Goal: Task Accomplishment & Management: Manage account settings

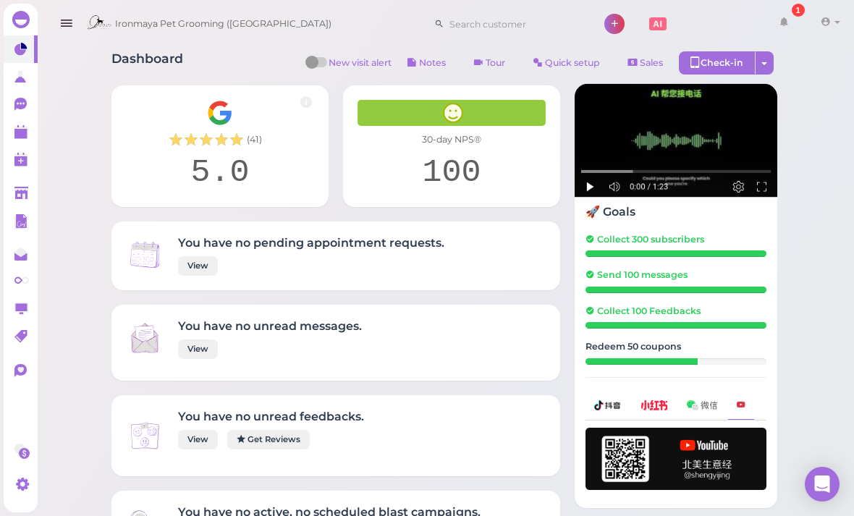
click at [12, 128] on link at bounding box center [21, 132] width 34 height 28
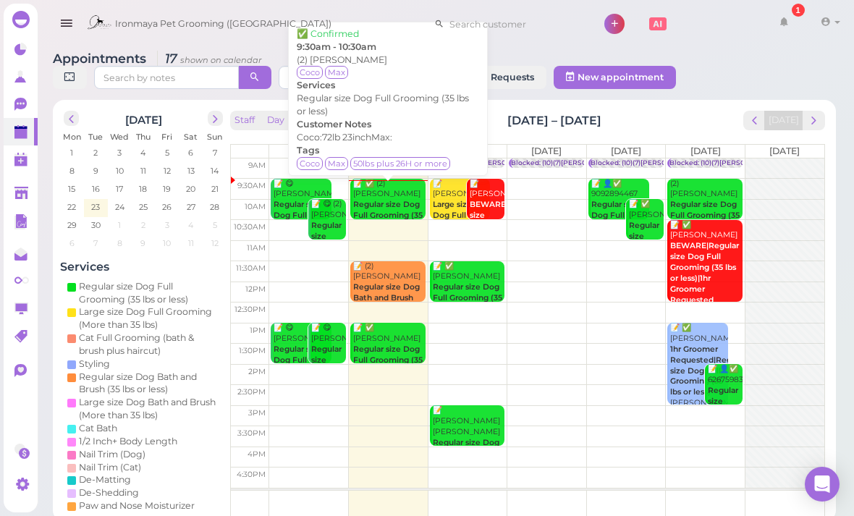
click at [402, 203] on b "Regular size Dog Full Grooming (35 lbs or less)" at bounding box center [387, 215] width 69 height 31
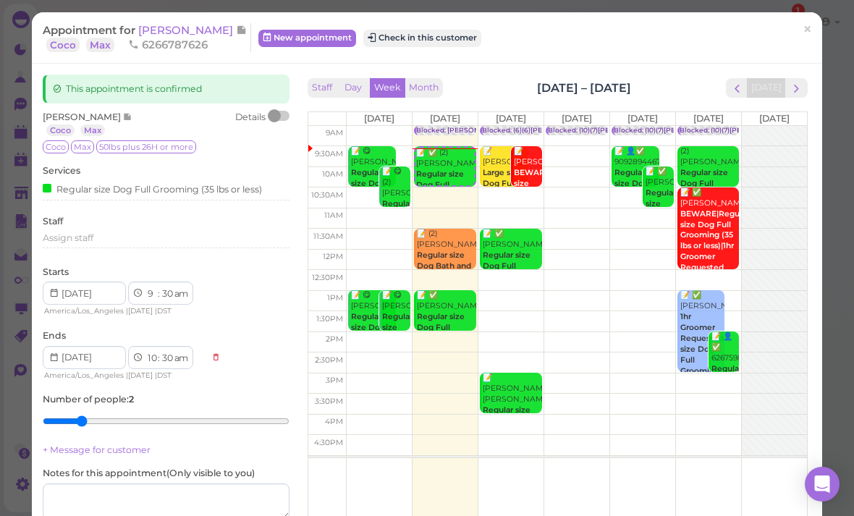
click at [198, 36] on span "[PERSON_NAME]" at bounding box center [187, 30] width 98 height 14
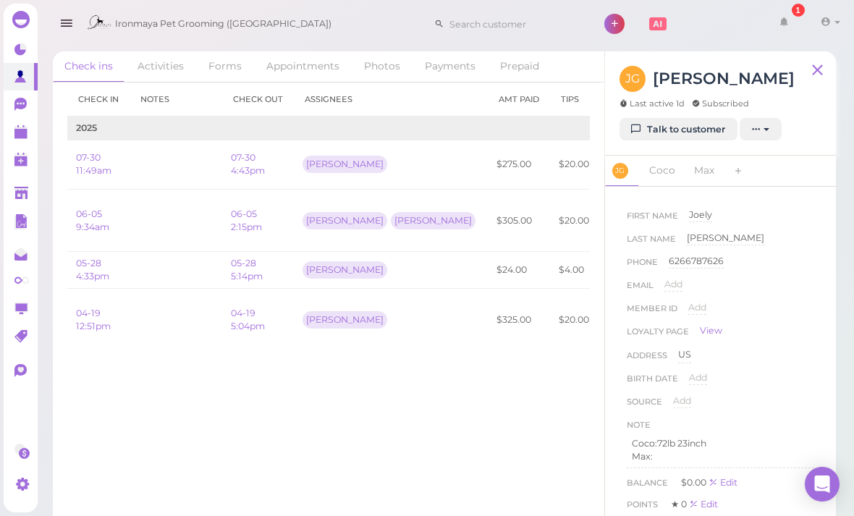
click at [683, 130] on link "Talk to customer" at bounding box center [679, 129] width 118 height 23
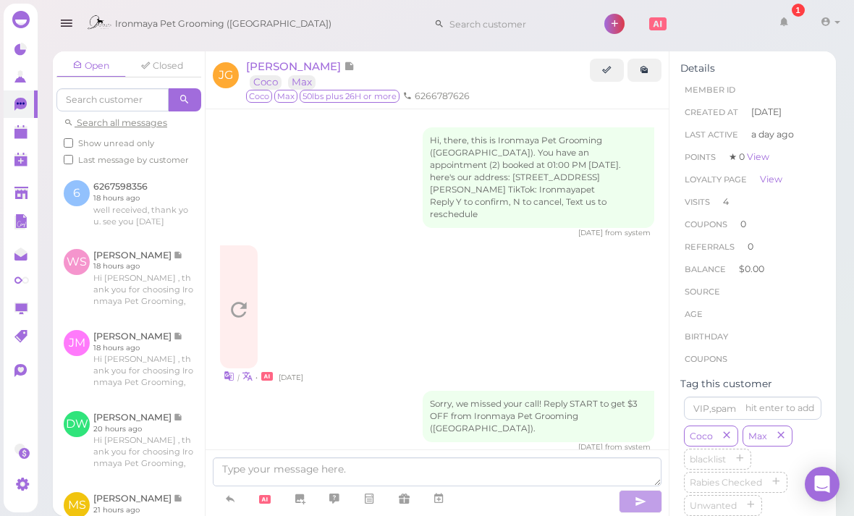
scroll to position [2272, 0]
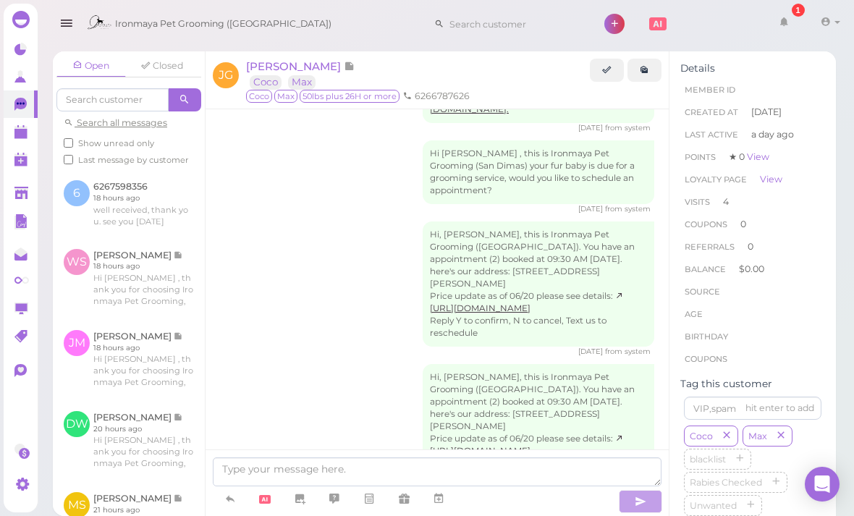
click at [25, 164] on polygon at bounding box center [20, 161] width 13 height 10
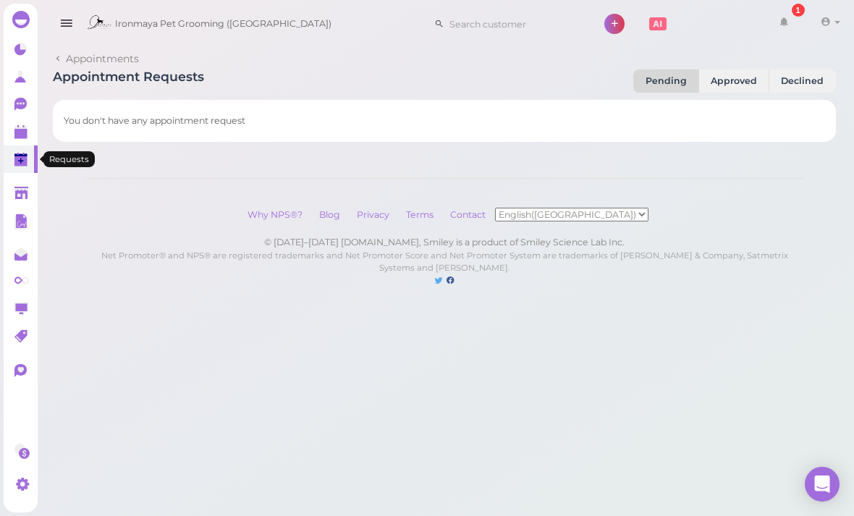
click at [22, 190] on icon at bounding box center [21, 193] width 14 height 11
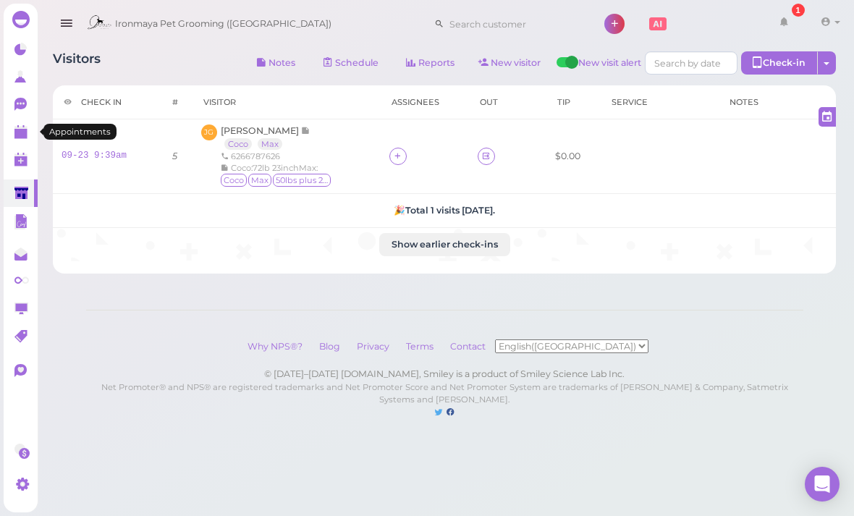
click at [25, 129] on polygon at bounding box center [20, 128] width 13 height 3
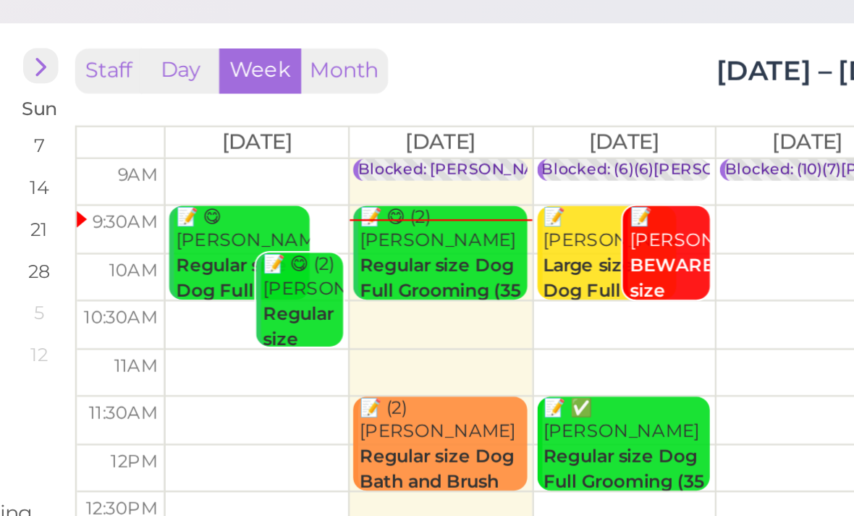
click at [353, 200] on b "Regular size Dog Full Grooming (35 lbs or less)" at bounding box center [387, 215] width 69 height 31
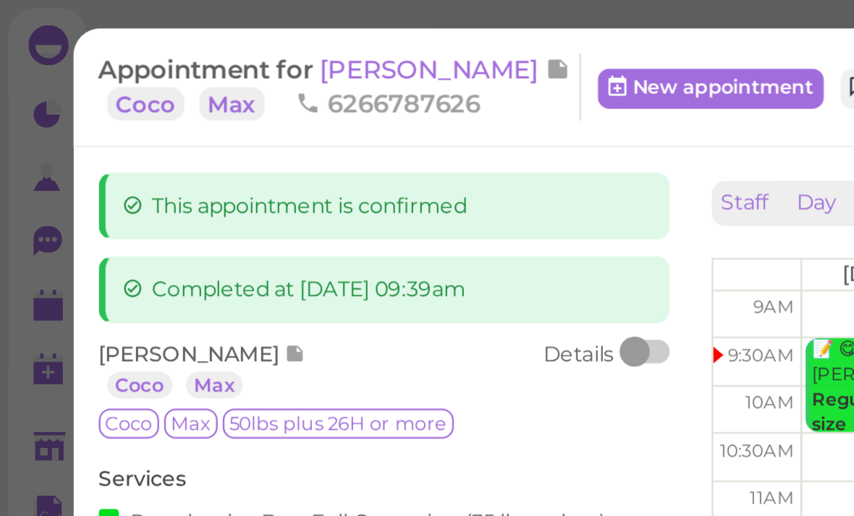
click at [190, 31] on span "[PERSON_NAME]" at bounding box center [187, 30] width 98 height 14
